Goal: Transaction & Acquisition: Purchase product/service

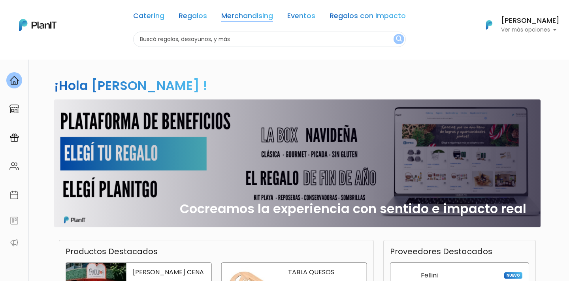
click at [239, 18] on link "Merchandising" at bounding box center [247, 17] width 52 height 9
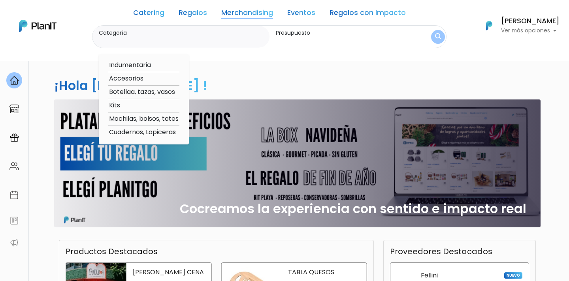
click at [141, 104] on option "Kits" at bounding box center [143, 106] width 71 height 10
type input "Kits"
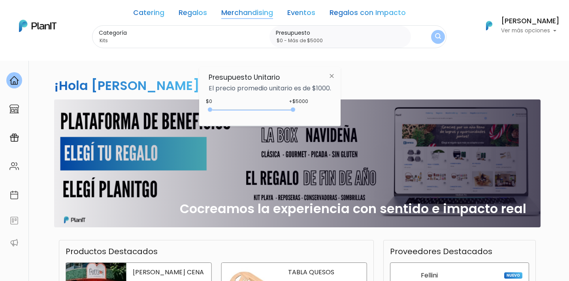
type input "$0 - Más de $5000"
drag, startPoint x: 227, startPoint y: 108, endPoint x: 332, endPoint y: 111, distance: 105.2
click at [331, 111] on div "+$5000 $0 0 : 5000 0 5000 0,5000" at bounding box center [270, 112] width 123 height 16
click at [435, 37] on img "submit" at bounding box center [438, 37] width 6 height 8
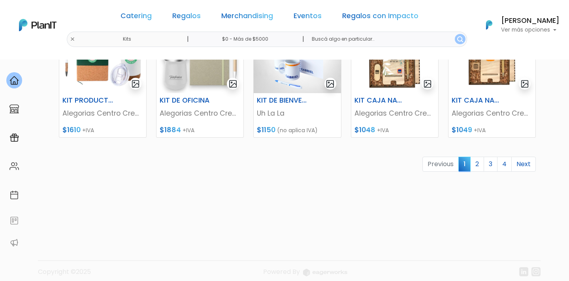
scroll to position [403, 0]
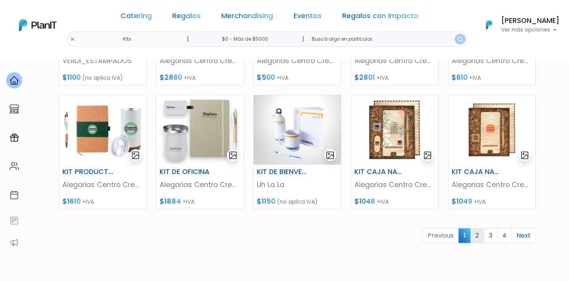
scroll to position [345, 0]
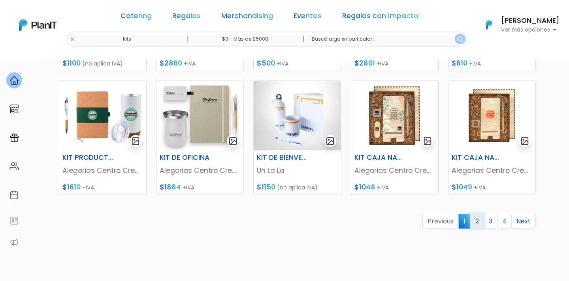
click at [477, 221] on link "2" at bounding box center [477, 221] width 14 height 15
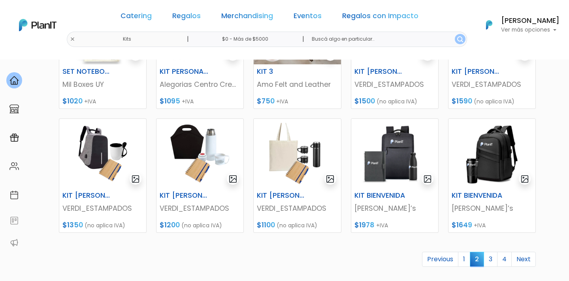
scroll to position [308, 0]
click at [402, 150] on img at bounding box center [394, 154] width 87 height 70
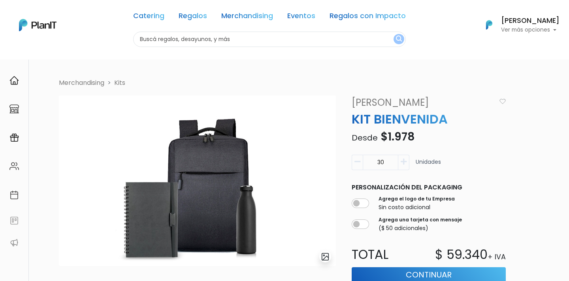
click at [384, 164] on input "30" at bounding box center [381, 162] width 36 height 15
type input "2"
click at [509, 167] on div "10 Unidades" at bounding box center [429, 166] width 164 height 22
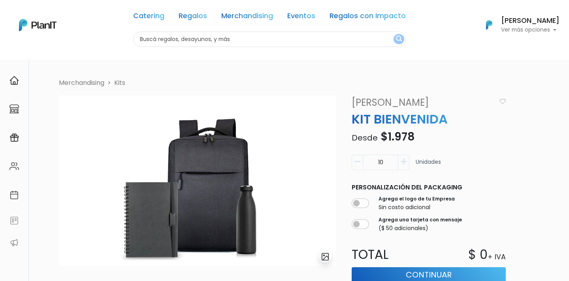
click at [389, 163] on input "10" at bounding box center [381, 162] width 36 height 15
type input "1"
type input "20"
click at [510, 180] on div "Personalización del packaging Agrega el logo de tu Empresa Sin costo adicional …" at bounding box center [429, 208] width 164 height 56
click at [363, 203] on input "checkbox" at bounding box center [360, 203] width 17 height 9
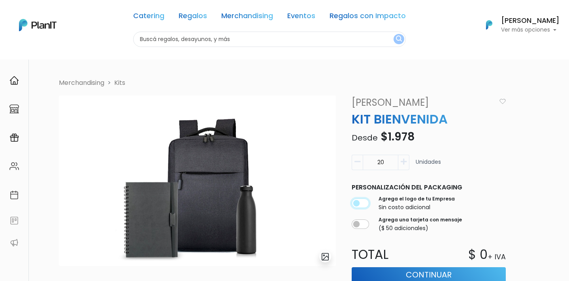
checkbox input "true"
click at [378, 161] on input "20" at bounding box center [381, 162] width 36 height 15
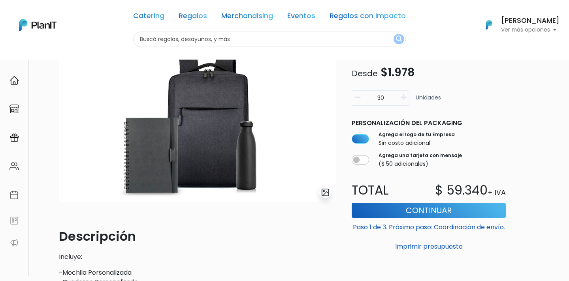
scroll to position [64, 0]
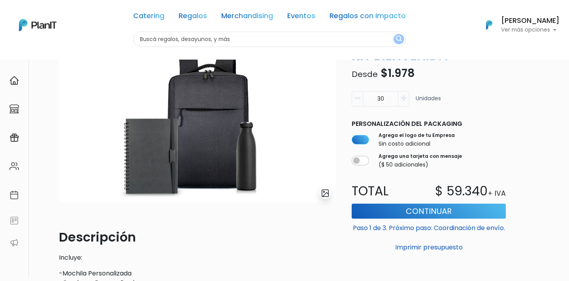
type input "30"
click at [174, 41] on input "text" at bounding box center [269, 39] width 273 height 15
drag, startPoint x: 448, startPoint y: 191, endPoint x: 489, endPoint y: 189, distance: 41.1
click at [489, 189] on div "$ 59.340 + IVA" at bounding box center [470, 191] width 82 height 19
copy div "59.340"
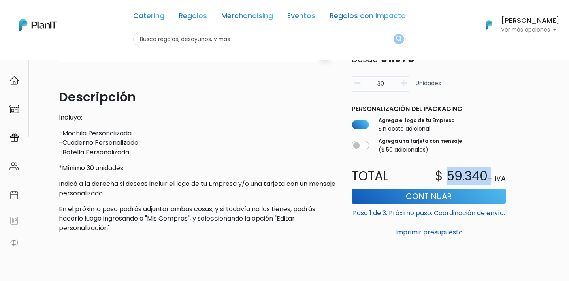
scroll to position [0, 0]
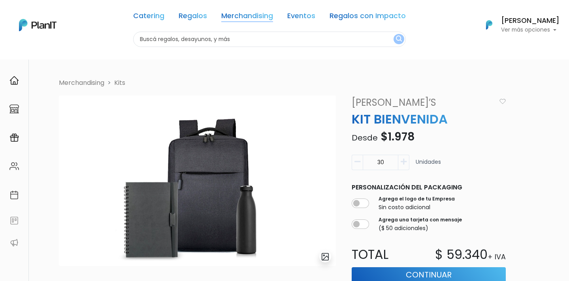
click at [247, 13] on link "Merchandising" at bounding box center [247, 17] width 52 height 9
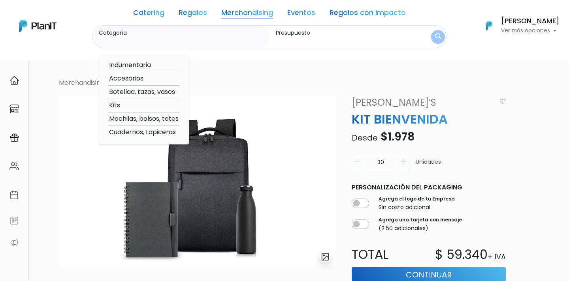
click at [145, 131] on option "Cuadernos, Lapiceras" at bounding box center [143, 133] width 71 height 10
type input "Cuadernos, Lapiceras"
type input "$0 - $1000"
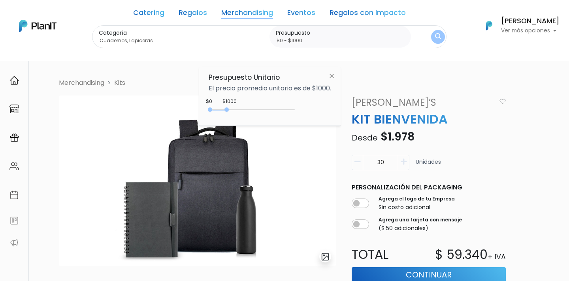
click at [440, 34] on img "submit" at bounding box center [438, 37] width 6 height 8
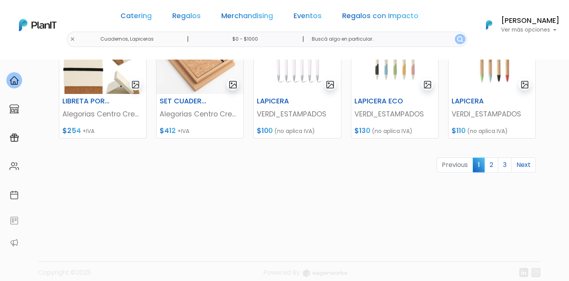
scroll to position [410, 0]
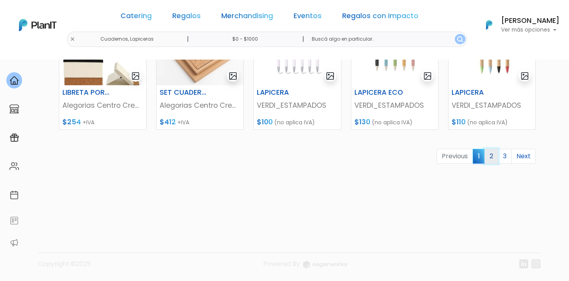
click at [492, 159] on link "2" at bounding box center [492, 156] width 14 height 15
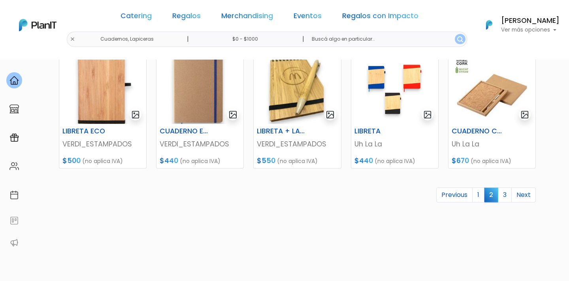
scroll to position [378, 0]
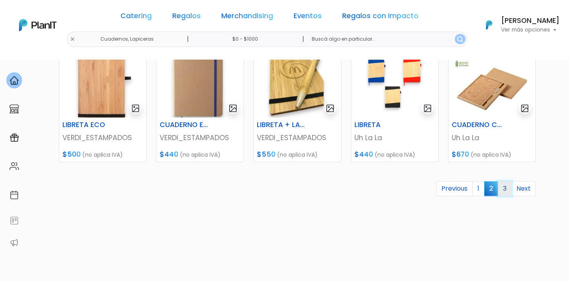
click at [506, 192] on link "3" at bounding box center [505, 188] width 14 height 15
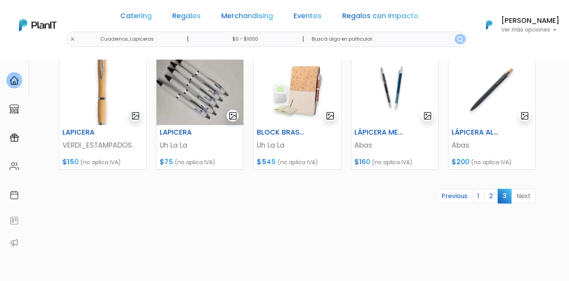
scroll to position [246, 0]
click at [525, 199] on li "Next" at bounding box center [524, 197] width 24 height 15
click at [480, 197] on link "1" at bounding box center [478, 197] width 12 height 15
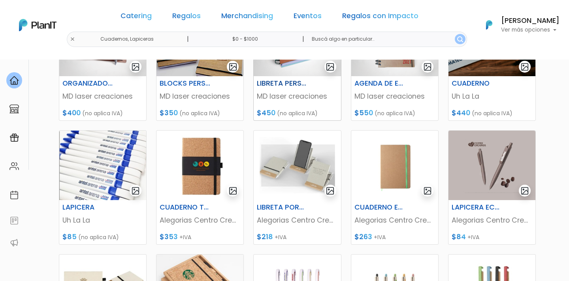
scroll to position [172, 0]
click at [510, 151] on img at bounding box center [492, 165] width 87 height 70
click at [104, 158] on img at bounding box center [102, 165] width 87 height 70
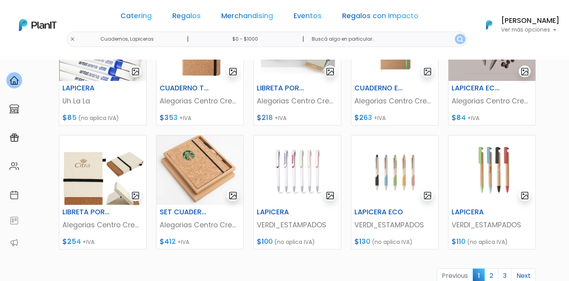
scroll to position [293, 0]
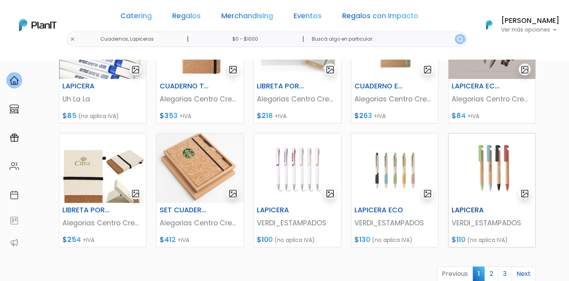
click at [482, 187] on img at bounding box center [492, 169] width 87 height 70
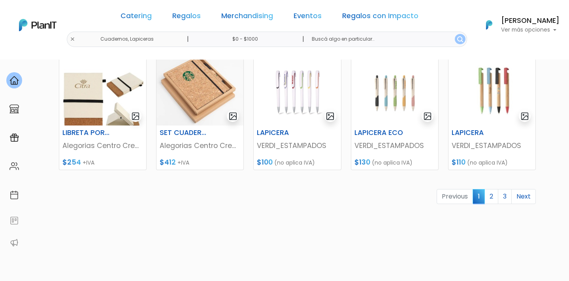
scroll to position [368, 0]
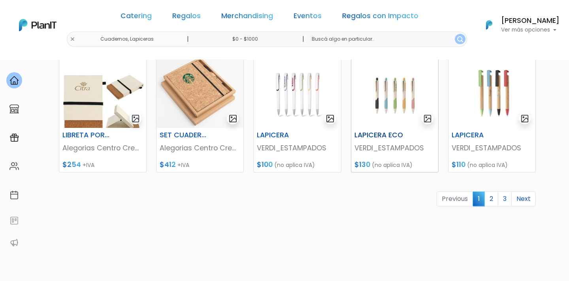
click at [402, 89] on img at bounding box center [394, 94] width 87 height 70
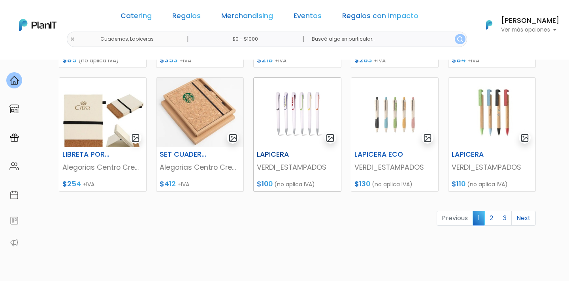
scroll to position [348, 0]
click at [294, 132] on img at bounding box center [297, 113] width 87 height 70
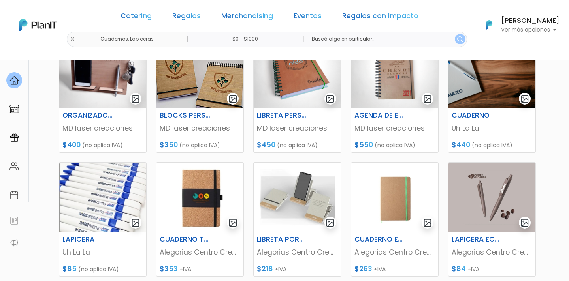
scroll to position [148, 0]
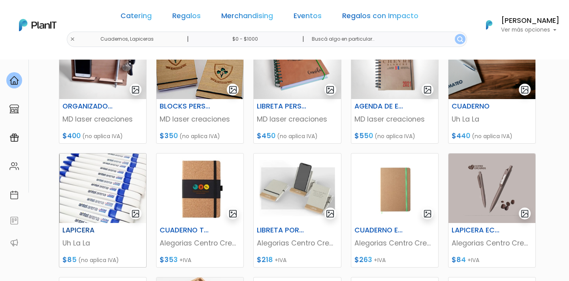
click at [100, 157] on img at bounding box center [102, 189] width 87 height 70
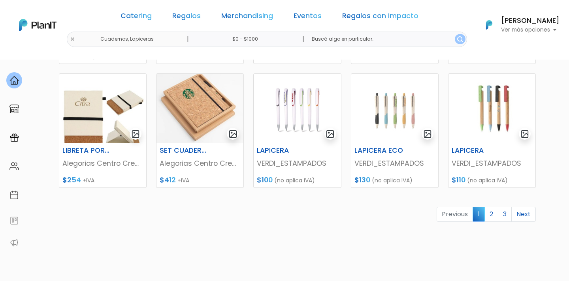
scroll to position [354, 0]
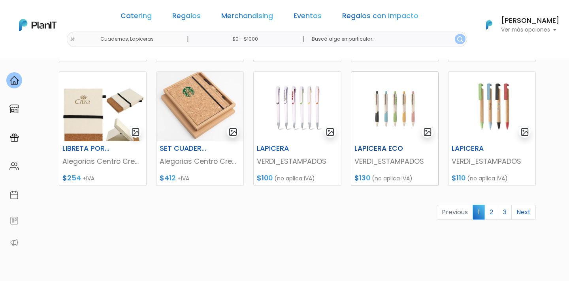
click at [392, 119] on img at bounding box center [394, 107] width 87 height 70
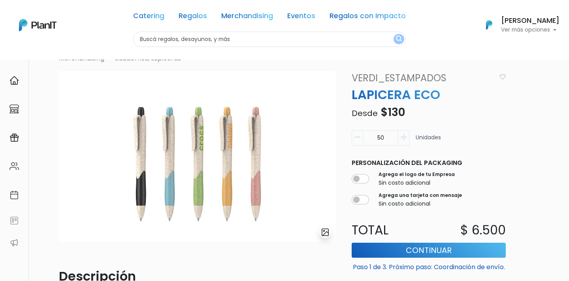
scroll to position [28, 0]
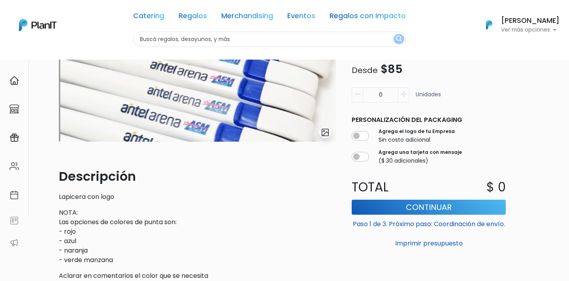
scroll to position [117, 0]
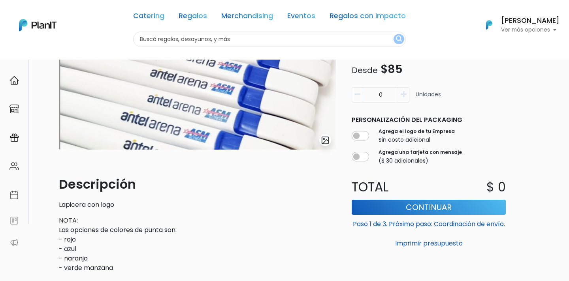
click at [383, 93] on input "0" at bounding box center [381, 94] width 36 height 15
click at [527, 142] on div "Merchandising [GEOGRAPHIC_DATA], [GEOGRAPHIC_DATA] slide 1 of 1 Descripción Lap…" at bounding box center [299, 129] width 491 height 334
click at [383, 93] on input "30" at bounding box center [381, 94] width 36 height 15
drag, startPoint x: 383, startPoint y: 93, endPoint x: 378, endPoint y: 93, distance: 5.2
click at [378, 93] on input "30" at bounding box center [381, 94] width 36 height 15
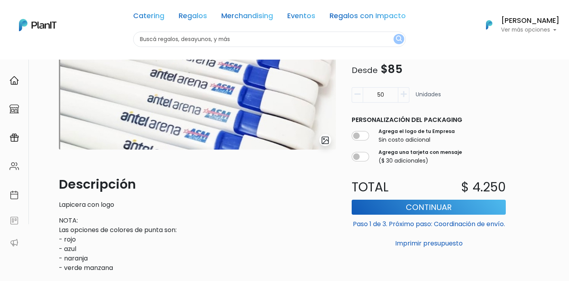
type input "50"
click at [526, 128] on div "Merchandising [GEOGRAPHIC_DATA], [GEOGRAPHIC_DATA] slide 1 of 1 Descripción Lap…" at bounding box center [299, 129] width 491 height 334
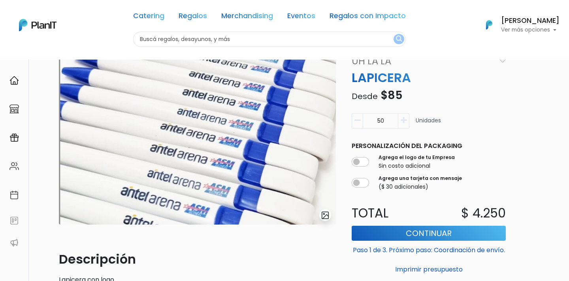
scroll to position [41, 0]
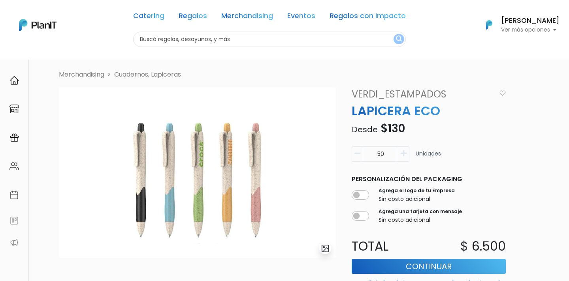
scroll to position [9, 0]
